Goal: Find specific page/section: Find specific page/section

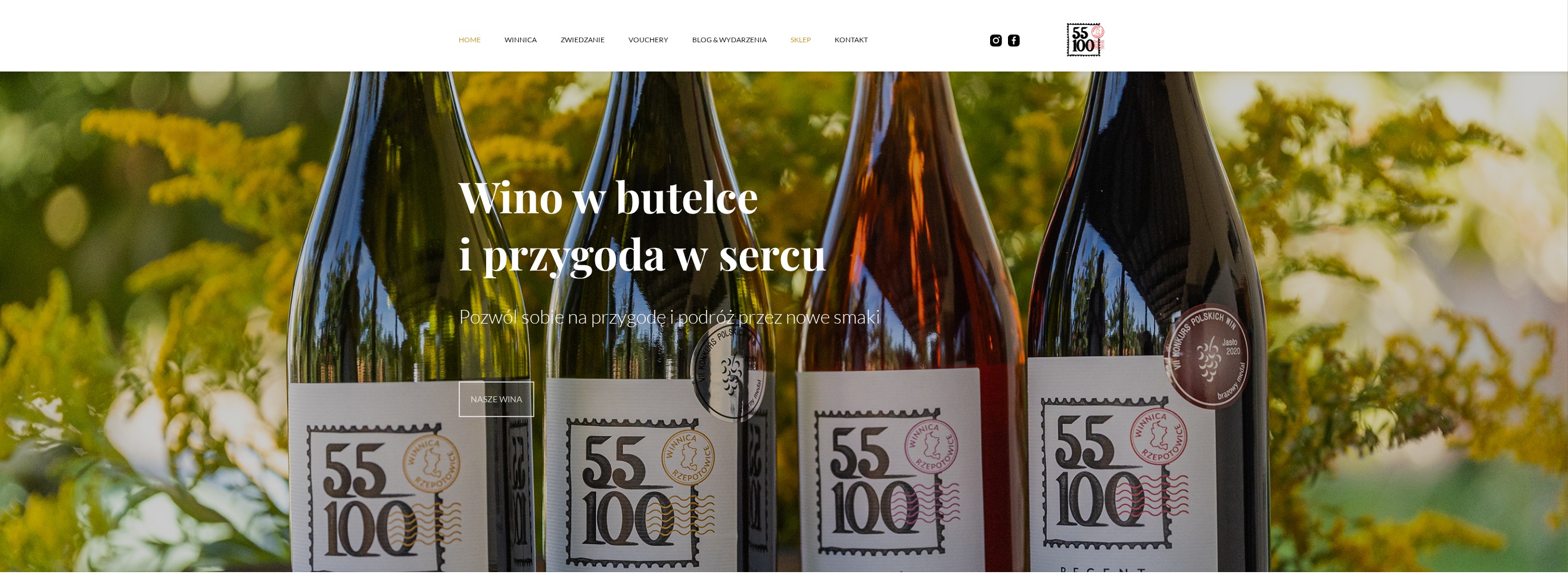
click at [795, 41] on link "SKLEP" at bounding box center [813, 40] width 44 height 36
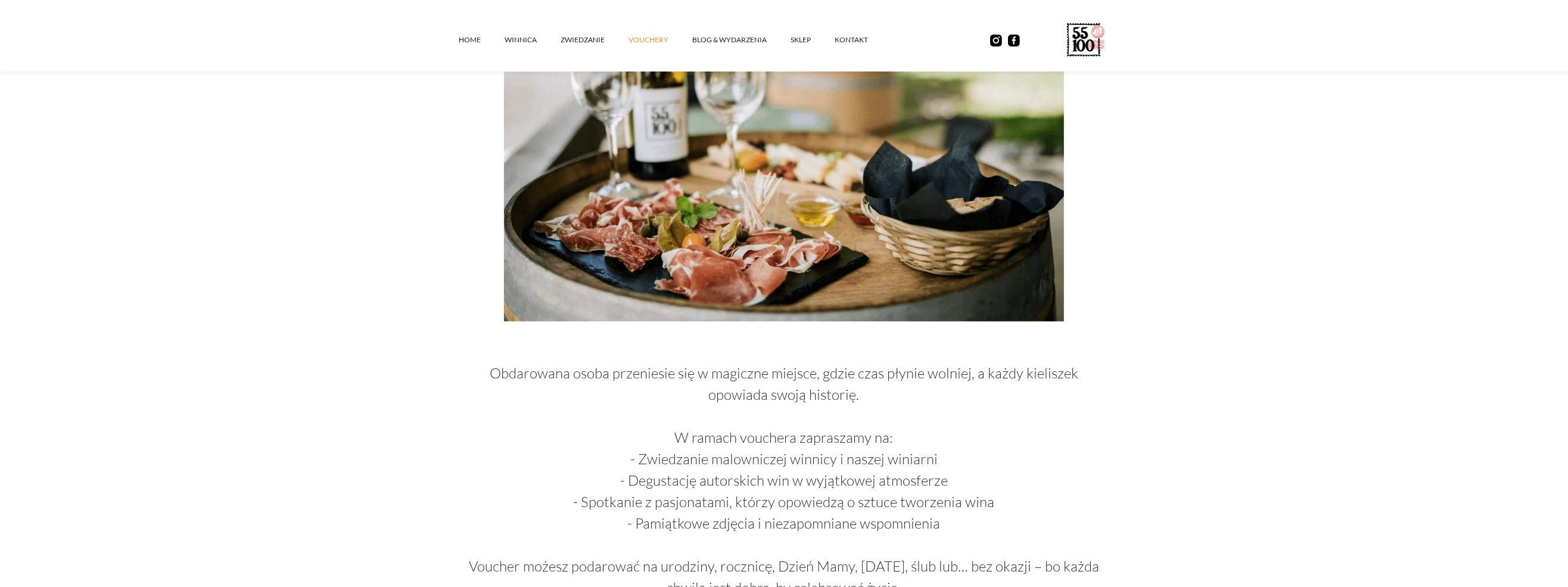
scroll to position [59, 0]
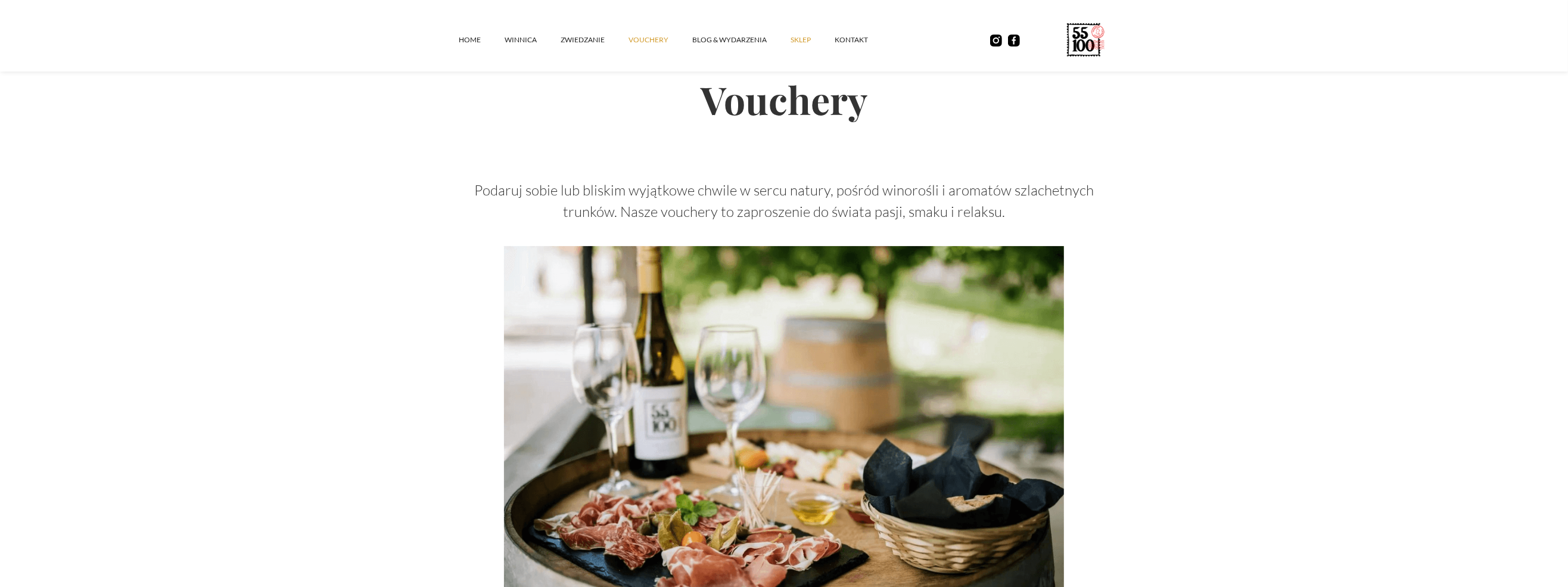
click at [797, 37] on link "SKLEP" at bounding box center [813, 40] width 44 height 36
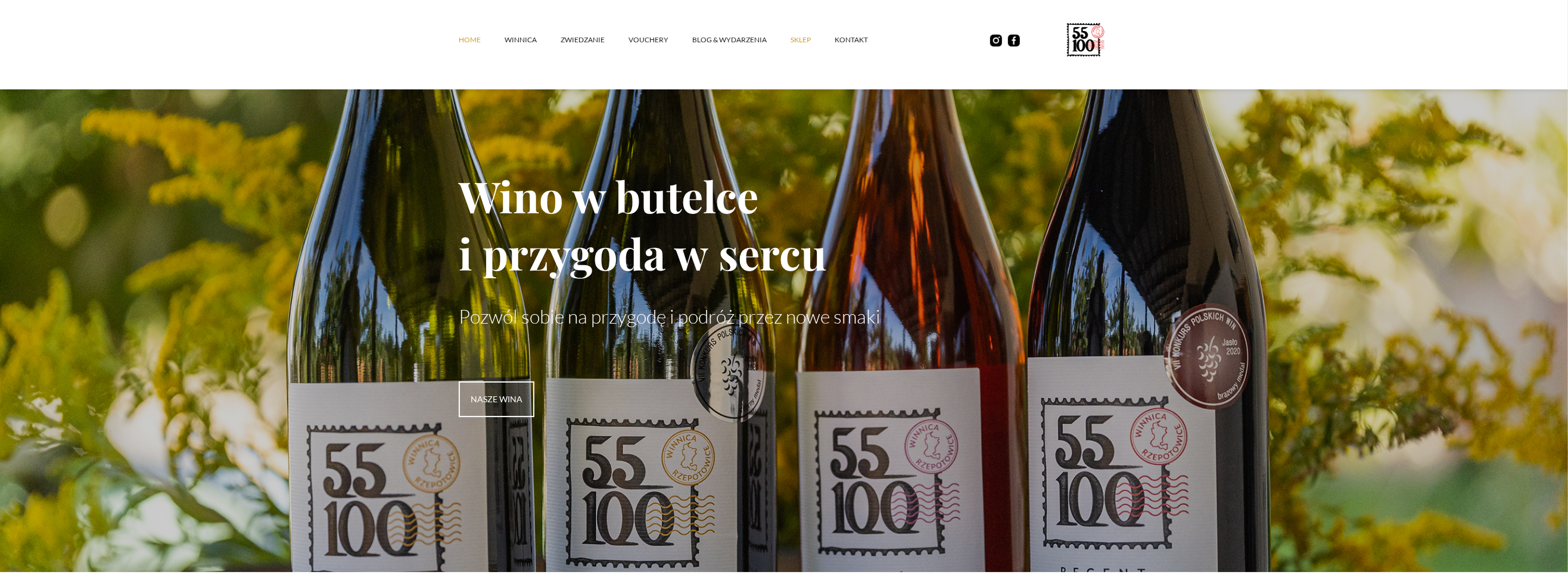
click at [797, 39] on link "SKLEP" at bounding box center [813, 40] width 44 height 36
